Goal: Task Accomplishment & Management: Use online tool/utility

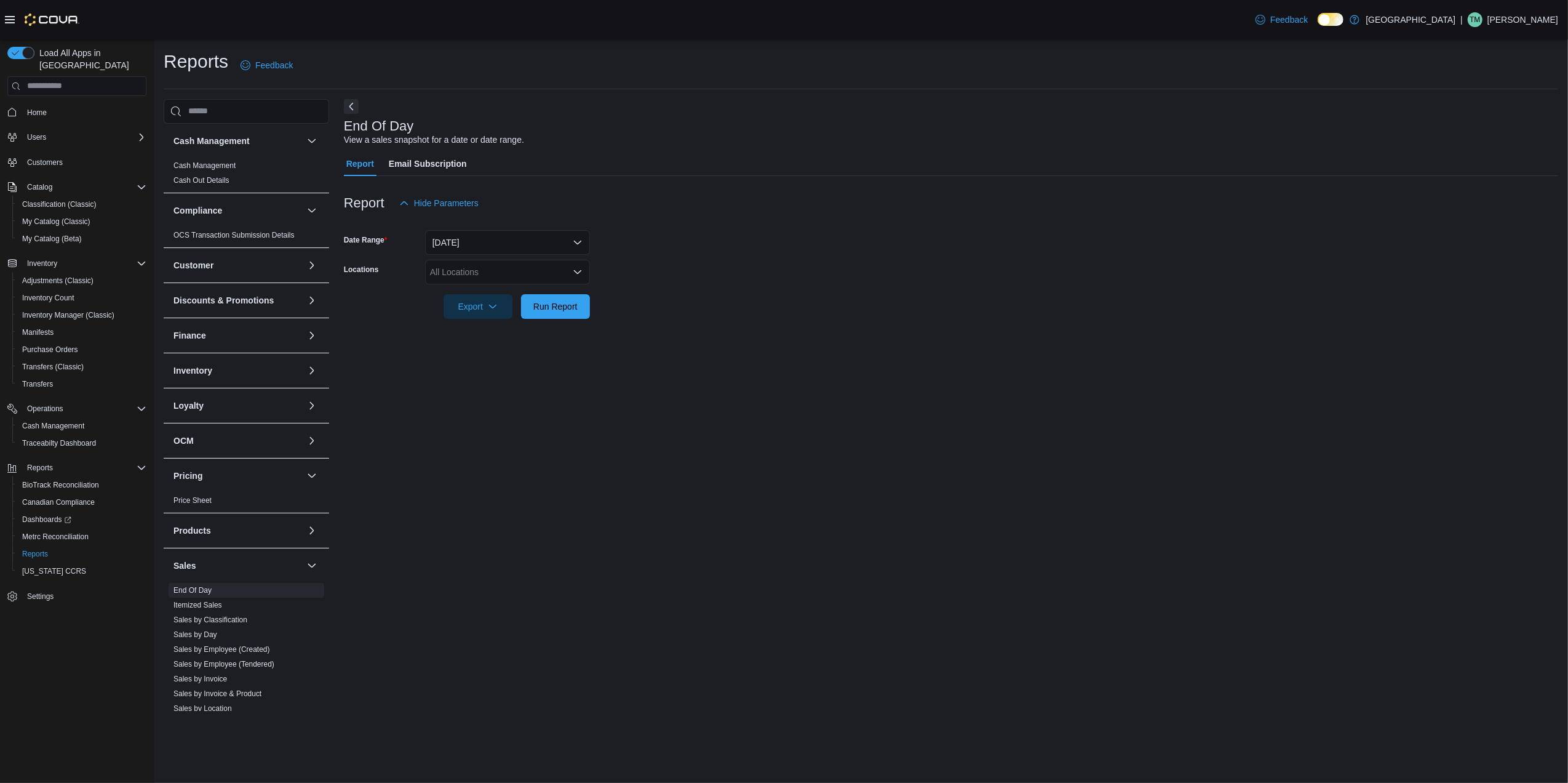
click at [523, 265] on div "All Locations" at bounding box center [507, 272] width 165 height 25
click at [520, 353] on button "Hydro - [STREET_ADDRESS]" at bounding box center [507, 346] width 165 height 17
click at [533, 270] on span "Hydro - [STREET_ADDRESS]" at bounding box center [488, 272] width 117 height 13
click at [535, 272] on icon "Remove Hydro - 3090 Old 66 Road from selection in this group" at bounding box center [538, 272] width 5 height 5
click at [486, 368] on span "[PERSON_NAME] - [STREET_ADDRESS]" at bounding box center [533, 364] width 164 height 12
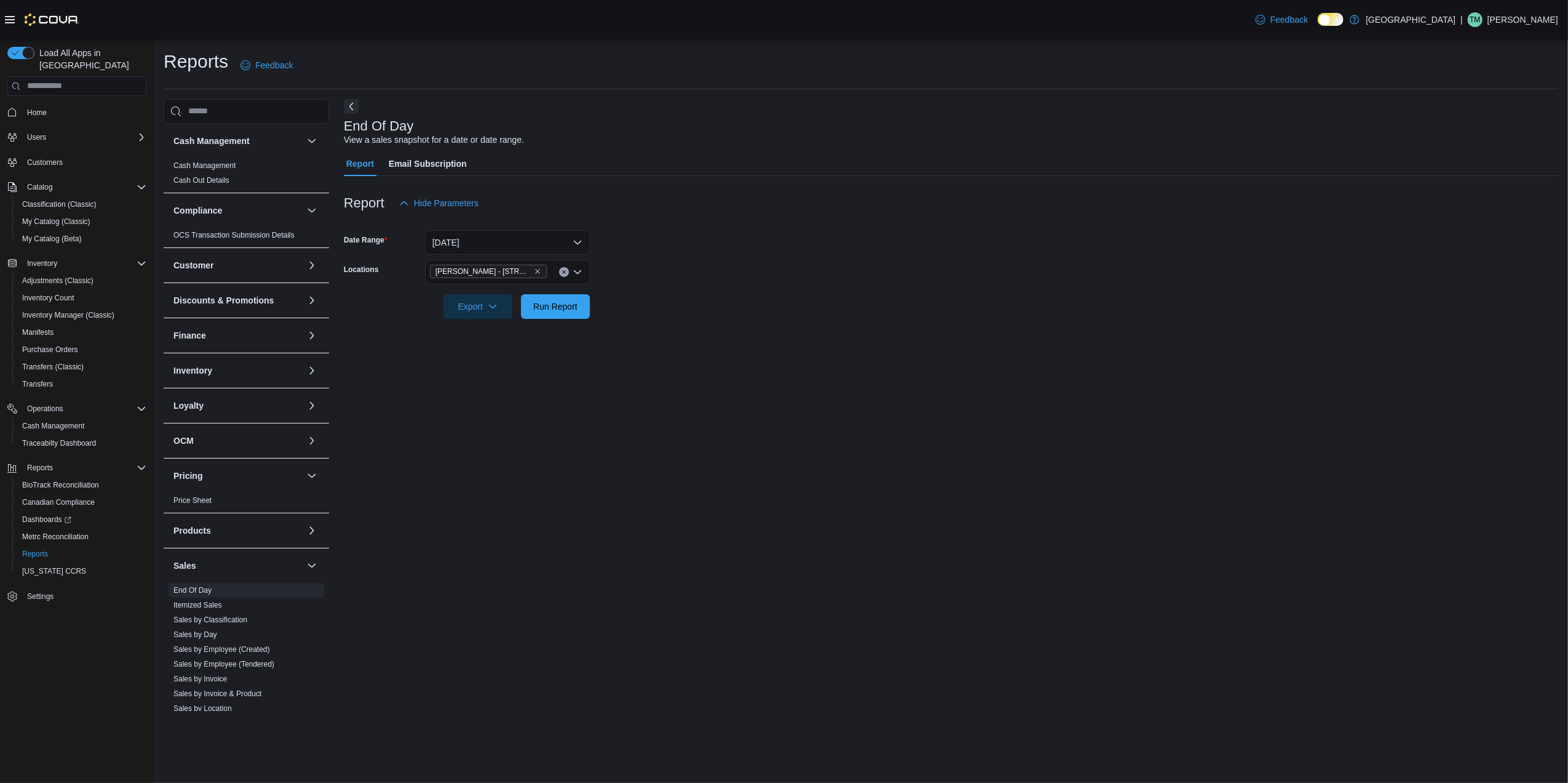
drag, startPoint x: 628, startPoint y: 276, endPoint x: 546, endPoint y: 279, distance: 82.1
click at [611, 281] on form "Date Range [DATE] Locations [PERSON_NAME] - [STREET_ADDRESS] Export Run Report" at bounding box center [950, 267] width 1214 height 104
click at [545, 311] on span "Run Report" at bounding box center [555, 306] width 44 height 12
